Goal: Transaction & Acquisition: Subscribe to service/newsletter

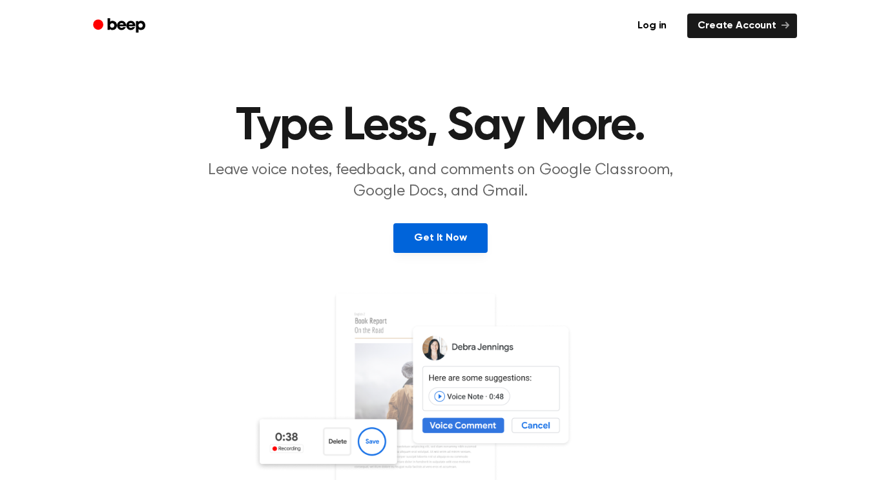
click at [446, 239] on link "Get It Now" at bounding box center [440, 238] width 94 height 30
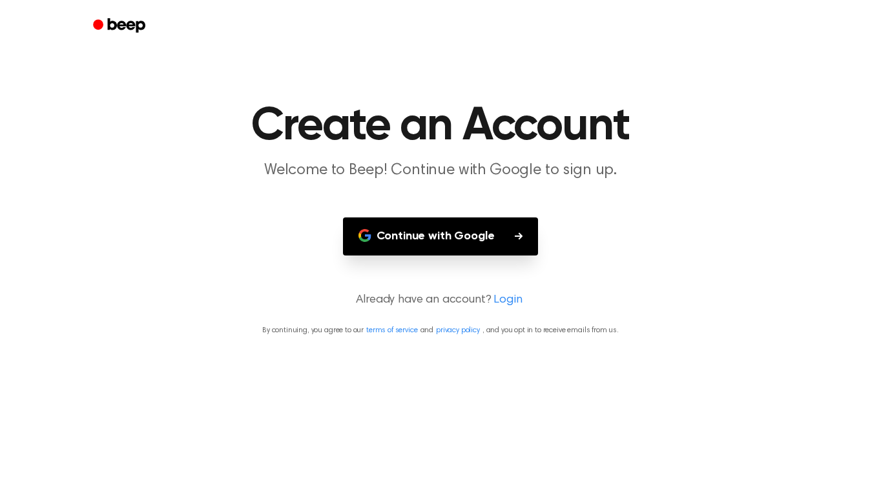
click at [475, 229] on button "Continue with Google" at bounding box center [441, 237] width 196 height 38
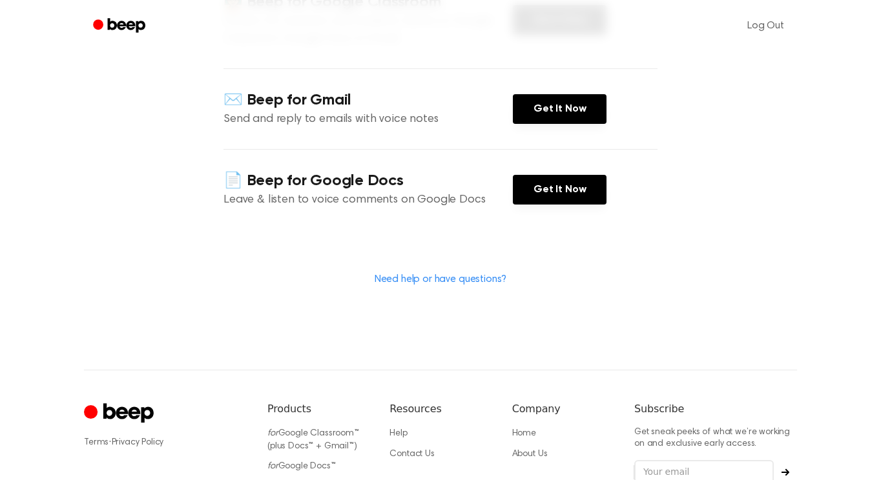
scroll to position [237, 0]
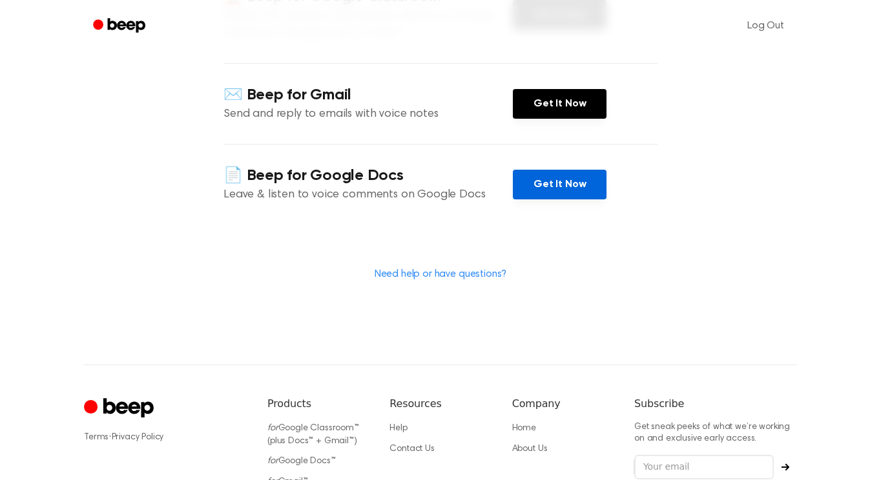
click at [557, 188] on link "Get It Now" at bounding box center [560, 185] width 94 height 30
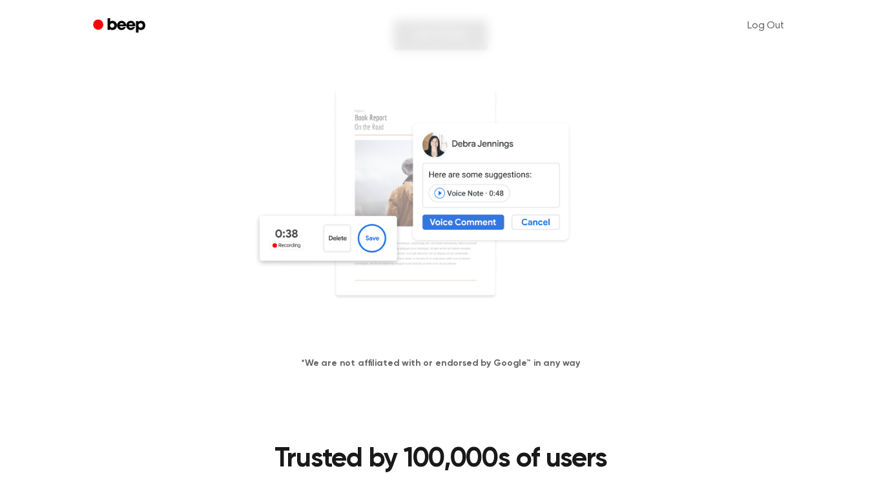
scroll to position [208, 0]
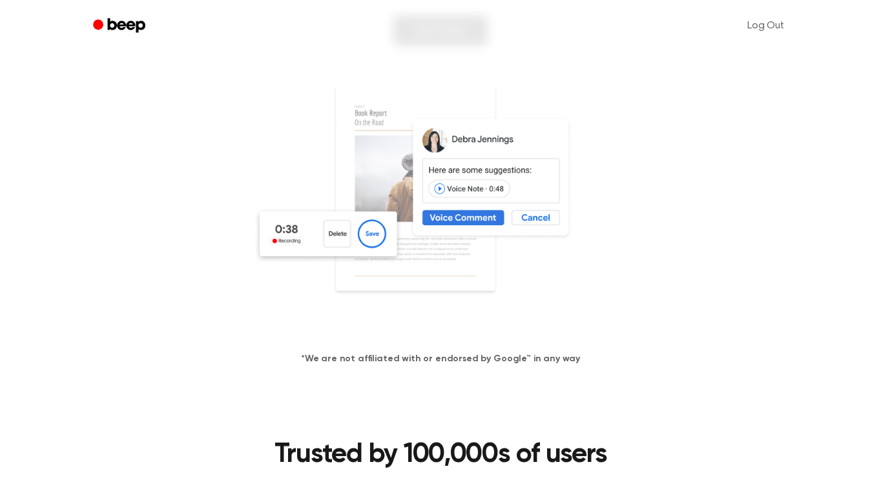
click at [531, 222] on img at bounding box center [440, 208] width 375 height 248
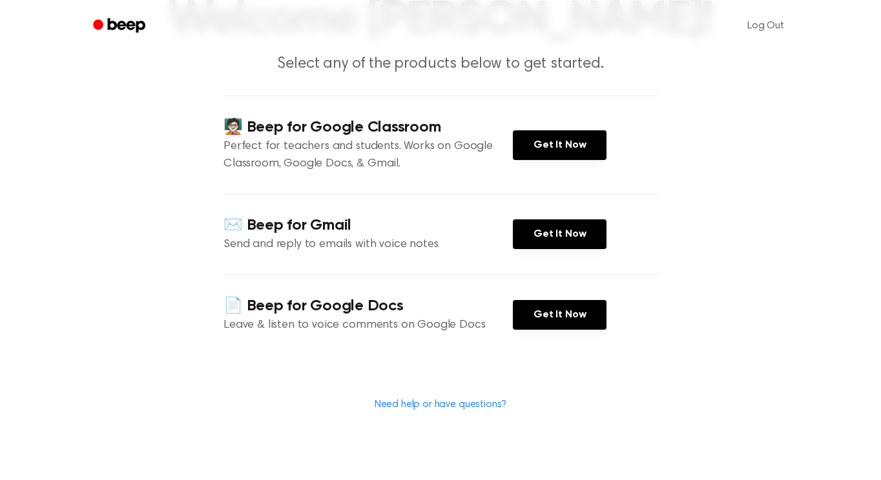
scroll to position [110, 0]
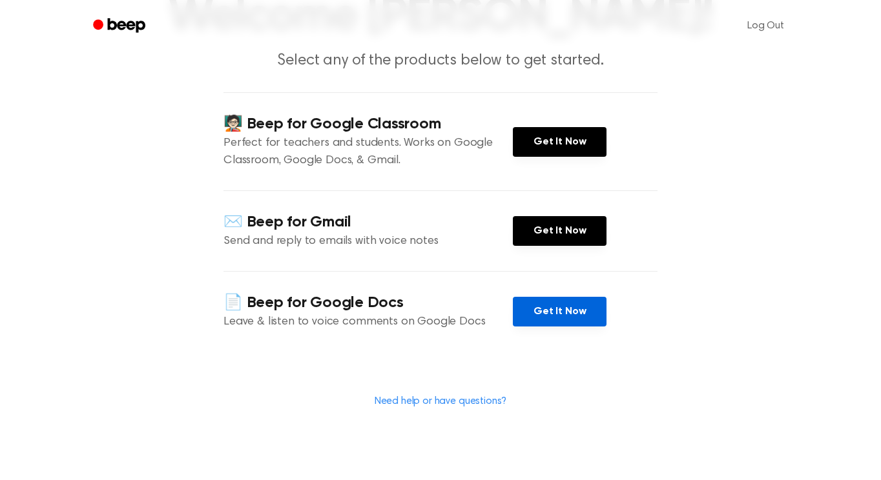
click at [543, 318] on link "Get It Now" at bounding box center [560, 312] width 94 height 30
